Goal: Task Accomplishment & Management: Complete application form

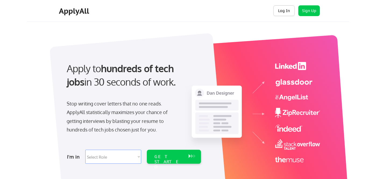
click at [283, 10] on button "Log In" at bounding box center [284, 10] width 22 height 11
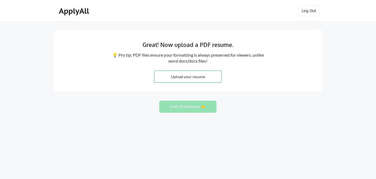
click at [193, 78] on input "file" at bounding box center [187, 77] width 67 height 12
type input "C:\fakepath\Thomas-Browne-Resume.pdf"
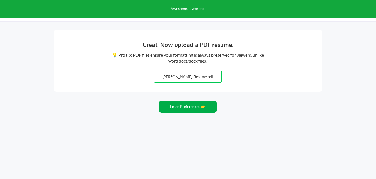
click at [189, 107] on button "Enter Preferences 👉" at bounding box center [187, 107] width 57 height 12
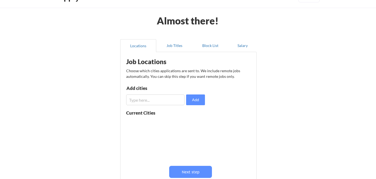
scroll to position [16, 0]
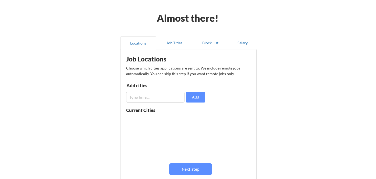
click at [139, 98] on input "input" at bounding box center [155, 97] width 58 height 11
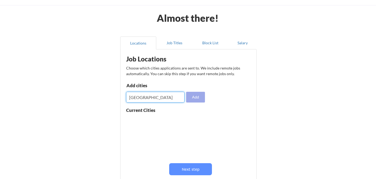
type input "Louisville"
click at [195, 98] on button "Add" at bounding box center [195, 97] width 19 height 11
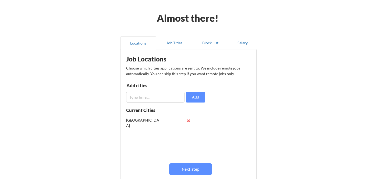
click at [145, 98] on input "input" at bounding box center [155, 97] width 58 height 11
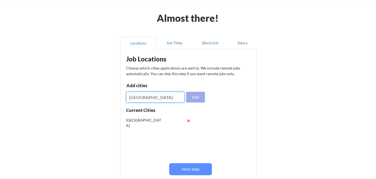
type input "Lexington"
click at [194, 97] on button "Add" at bounding box center [195, 97] width 19 height 11
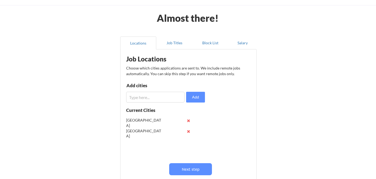
click at [145, 98] on input "input" at bounding box center [155, 97] width 58 height 11
type input "G"
type input "Frankfort"
click at [197, 96] on button "Add" at bounding box center [195, 97] width 19 height 11
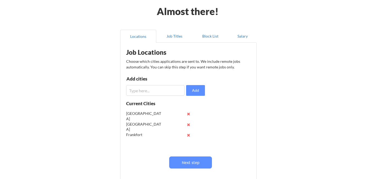
scroll to position [24, 0]
click at [137, 92] on input "input" at bounding box center [155, 90] width 58 height 11
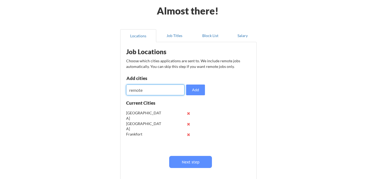
drag, startPoint x: 131, startPoint y: 91, endPoint x: 127, endPoint y: 91, distance: 4.0
click at [127, 91] on input "input" at bounding box center [155, 90] width 58 height 11
type input "Remote"
click at [196, 90] on button "Add" at bounding box center [195, 90] width 19 height 11
click at [173, 35] on button "Job Titles" at bounding box center [174, 35] width 36 height 13
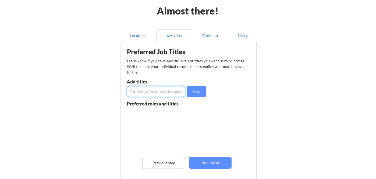
click at [142, 93] on input "input" at bounding box center [156, 91] width 59 height 11
type input "Digital Experience Manager"
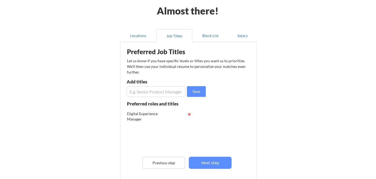
click at [151, 92] on input "input" at bounding box center [156, 91] width 59 height 11
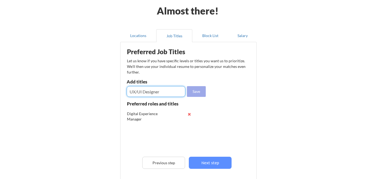
type input "UX/UI Designer"
click at [197, 92] on button "Save" at bounding box center [196, 91] width 19 height 11
click at [146, 93] on input "input" at bounding box center [156, 91] width 59 height 11
click at [130, 92] on input "input" at bounding box center [156, 91] width 59 height 11
type input "Senior Web Designer"
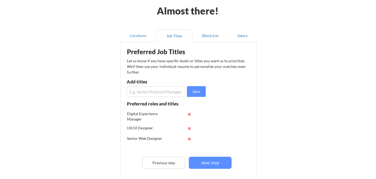
click at [136, 93] on input "input" at bounding box center [156, 91] width 59 height 11
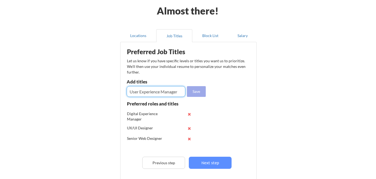
type input "User Experience Manager"
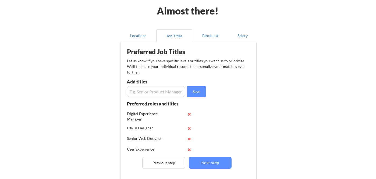
scroll to position [7, 0]
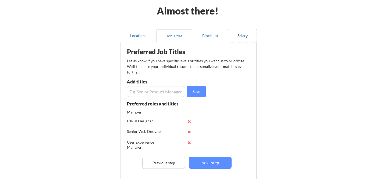
click at [245, 36] on button "Salary" at bounding box center [242, 35] width 28 height 13
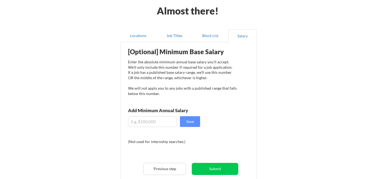
click at [143, 123] on input "input" at bounding box center [152, 121] width 49 height 11
type input "$80.00"
click at [192, 123] on button "Save" at bounding box center [190, 121] width 20 height 11
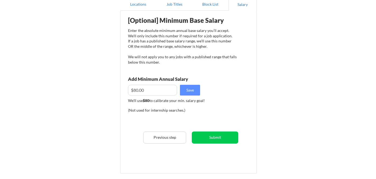
scroll to position [56, 0]
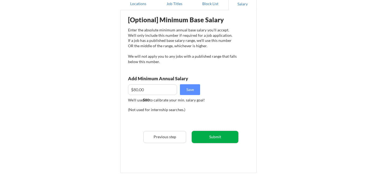
click at [213, 139] on button "Submit" at bounding box center [215, 137] width 47 height 12
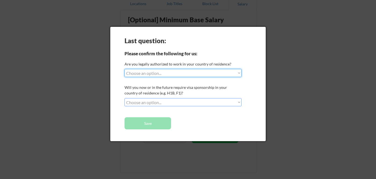
click at [149, 73] on select "Choose an option... Yes, I am a US Citizen Yes, I am a Canadian Citizen Yes, I …" at bounding box center [183, 73] width 117 height 8
select select ""yes__i_am_a_us_citizen""
click at [125, 69] on select "Choose an option... Yes, I am a US Citizen Yes, I am a Canadian Citizen Yes, I …" at bounding box center [183, 73] width 117 height 8
click at [141, 102] on select "Choose an option... No, I will not need sponsorship Yes, I will need sponsorship" at bounding box center [183, 102] width 117 height 8
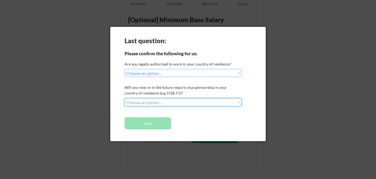
select select ""no__i_will_not_need_sponsorship""
click at [125, 98] on select "Choose an option... No, I will not need sponsorship Yes, I will need sponsorship" at bounding box center [183, 102] width 117 height 8
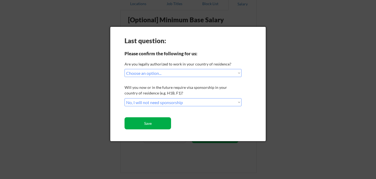
click at [145, 124] on button "Save" at bounding box center [148, 124] width 47 height 12
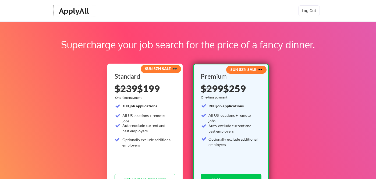
click at [77, 12] on div "ApplyAll" at bounding box center [75, 10] width 32 height 9
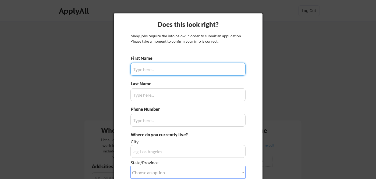
click at [145, 70] on input "input" at bounding box center [187, 69] width 115 height 13
type input "[PERSON_NAME]"
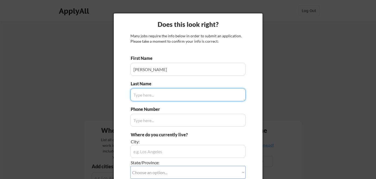
click at [146, 98] on input "input" at bounding box center [187, 94] width 115 height 13
type input "[PERSON_NAME]"
click at [143, 122] on input "input" at bounding box center [187, 120] width 115 height 13
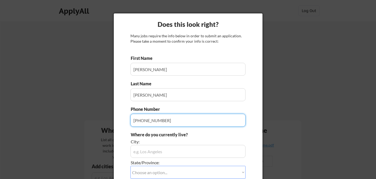
scroll to position [52, 0]
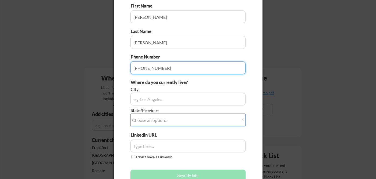
type input "[PHONE_NUMBER]"
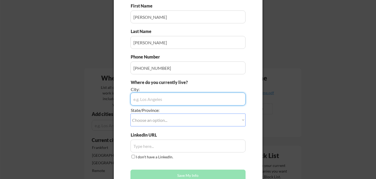
click at [151, 101] on input "input" at bounding box center [187, 99] width 115 height 13
type input "[GEOGRAPHIC_DATA]"
click at [143, 118] on select "Choose an option... Other/Not Applicable [US_STATE] [US_STATE] [GEOGRAPHIC_DATA…" at bounding box center [187, 120] width 115 height 13
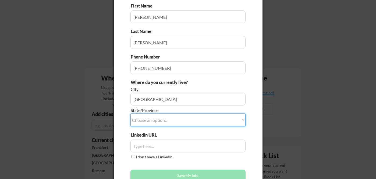
select select ""[US_STATE]""
click at [130, 114] on select "Choose an option... Other/Not Applicable [US_STATE] [US_STATE] [GEOGRAPHIC_DATA…" at bounding box center [187, 120] width 115 height 13
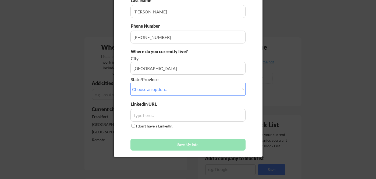
scroll to position [84, 0]
click at [147, 116] on input "input" at bounding box center [187, 115] width 115 height 13
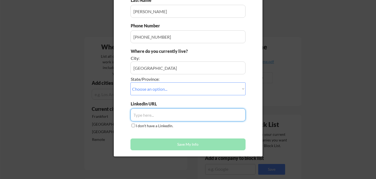
paste input "[URL][DOMAIN_NAME]"
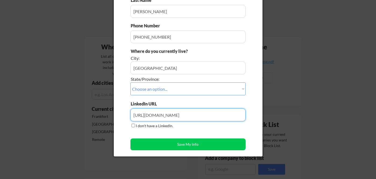
drag, startPoint x: 136, startPoint y: 116, endPoint x: 254, endPoint y: 112, distance: 117.9
click at [254, 112] on div "Does this look right? Many jobs require the info below in order to submit an ap…" at bounding box center [188, 43] width 149 height 227
drag, startPoint x: 177, startPoint y: 116, endPoint x: 278, endPoint y: 111, distance: 101.5
click at [278, 96] on body "Your Dashboard Jobs await! Hit the green button below to sign up for a plan and…" at bounding box center [188, 5] width 376 height 179
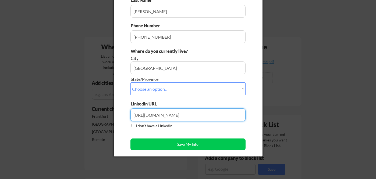
drag, startPoint x: 193, startPoint y: 118, endPoint x: 182, endPoint y: 117, distance: 10.5
click at [192, 118] on input "input" at bounding box center [187, 115] width 115 height 13
drag, startPoint x: 175, startPoint y: 116, endPoint x: 270, endPoint y: 112, distance: 95.9
click at [270, 96] on body "Your Dashboard Jobs await! Hit the green button below to sign up for a plan and…" at bounding box center [188, 5] width 376 height 179
drag, startPoint x: 188, startPoint y: 116, endPoint x: 181, endPoint y: 116, distance: 6.5
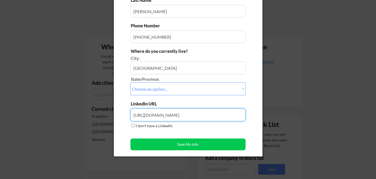
click at [186, 117] on input "input" at bounding box center [187, 115] width 115 height 13
drag, startPoint x: 175, startPoint y: 115, endPoint x: 243, endPoint y: 115, distance: 68.9
click at [243, 115] on input "input" at bounding box center [187, 115] width 115 height 13
click at [236, 116] on input "input" at bounding box center [187, 115] width 115 height 13
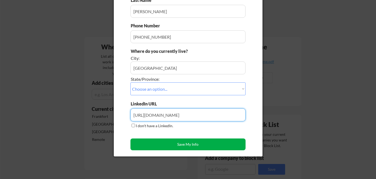
type input "[URL][DOMAIN_NAME]"
click at [184, 144] on button "Save My Info" at bounding box center [187, 145] width 115 height 12
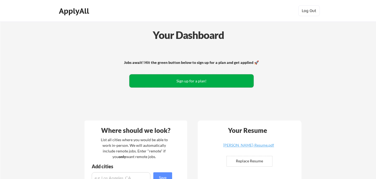
click at [206, 81] on button "Sign up for a plan!" at bounding box center [191, 80] width 124 height 13
